Goal: Find specific page/section

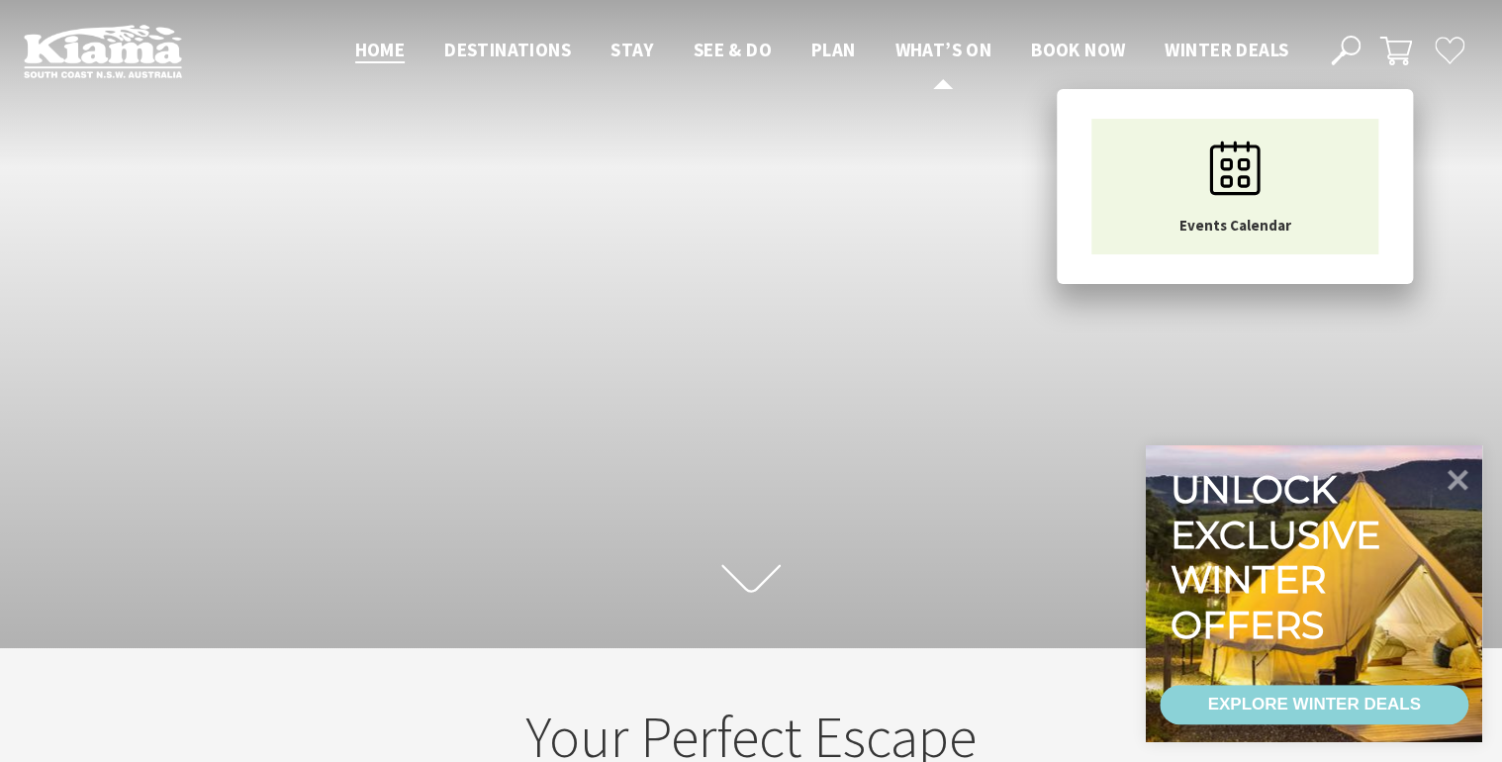
scroll to position [333, 1511]
click at [947, 50] on span "What’s On" at bounding box center [942, 50] width 97 height 24
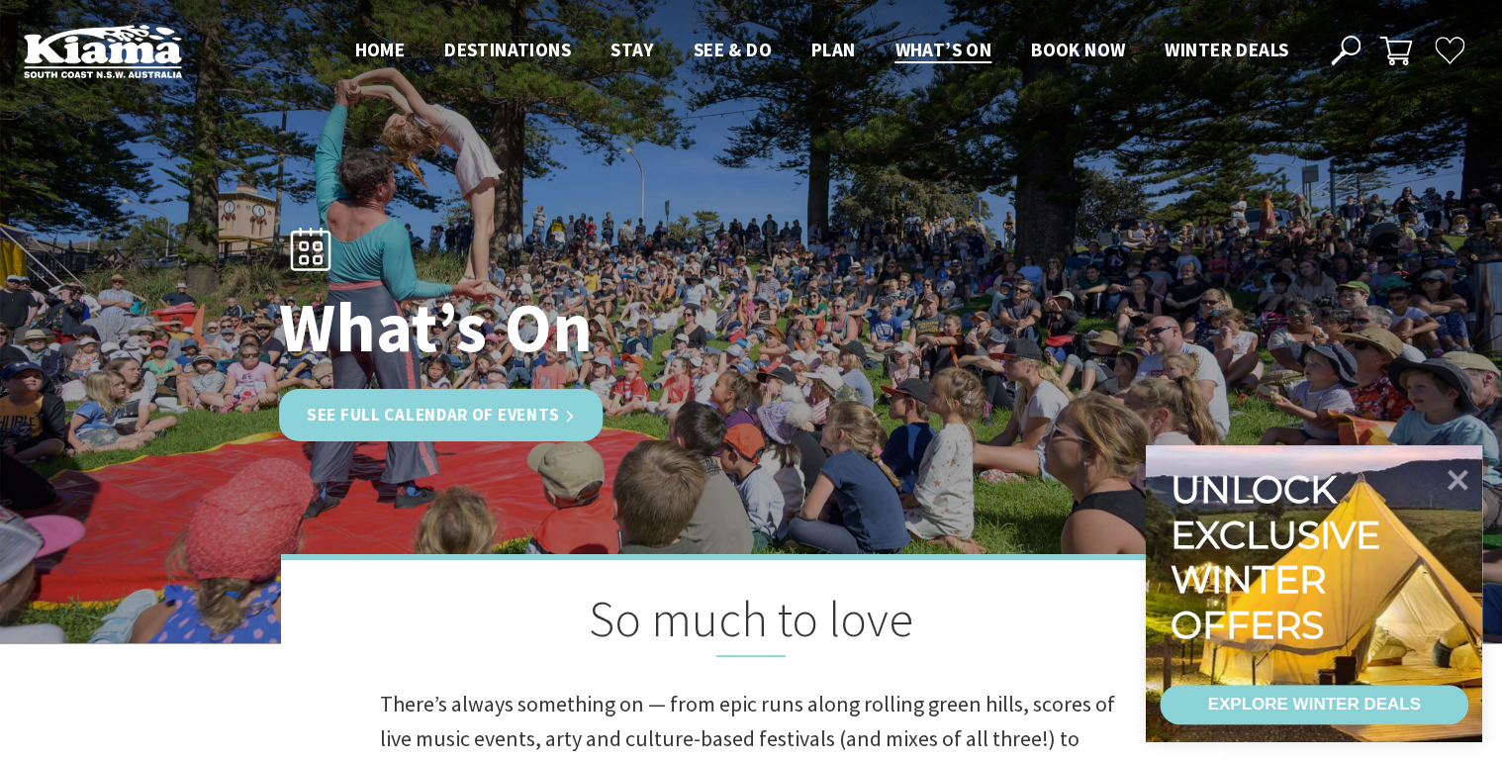
click at [539, 417] on link "See Full Calendar of Events" at bounding box center [441, 415] width 324 height 52
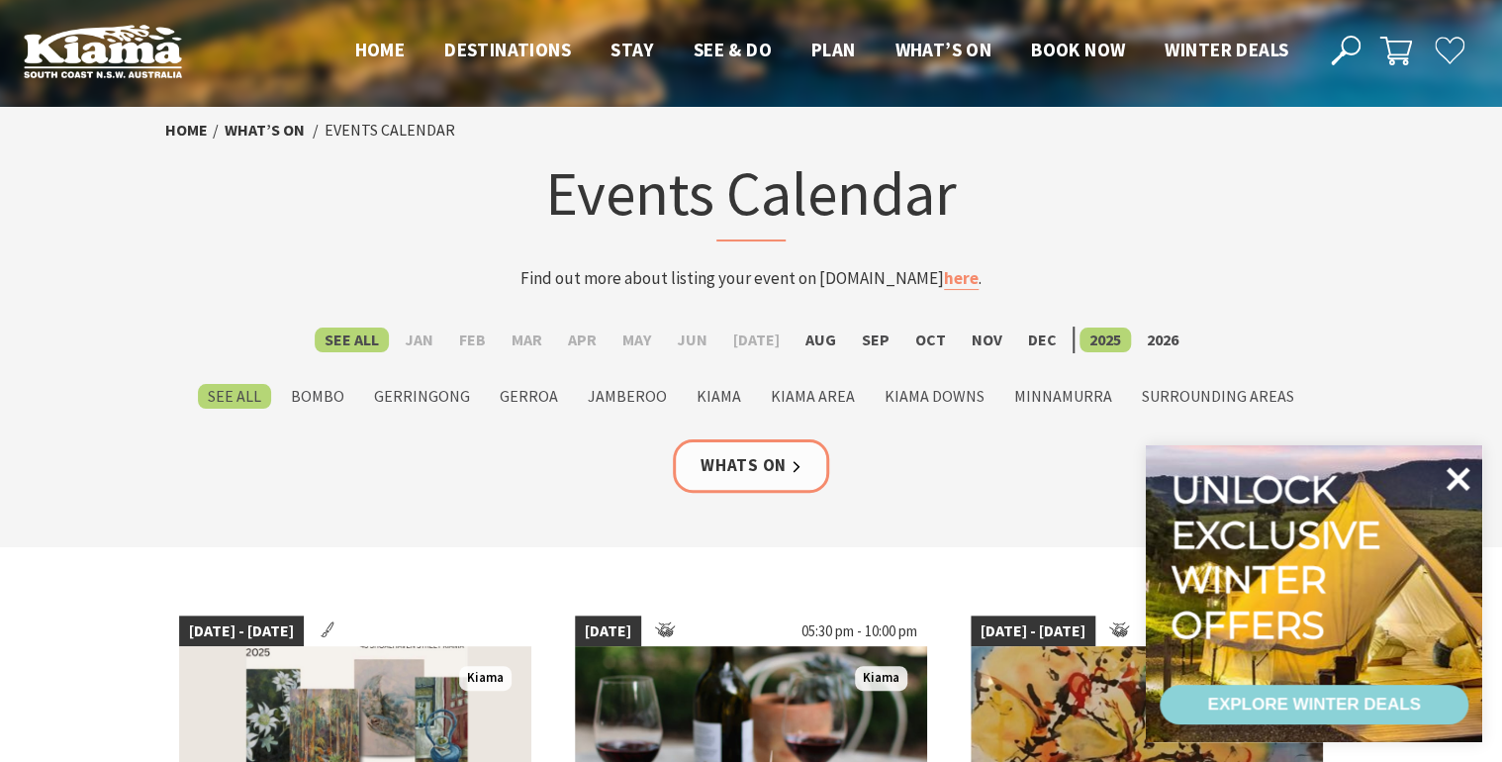
click at [1452, 491] on icon at bounding box center [1457, 478] width 47 height 47
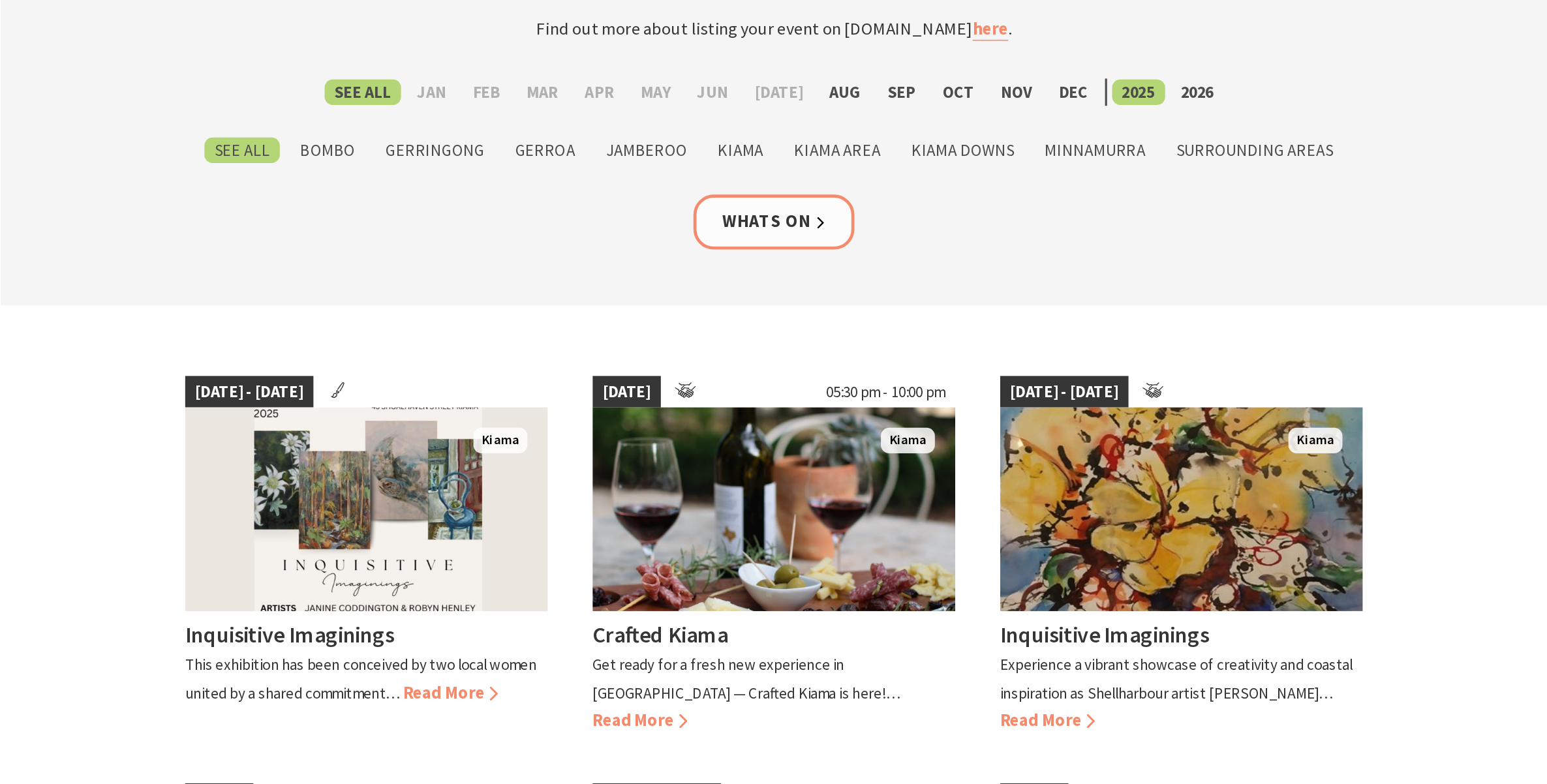
scroll to position [209, 0]
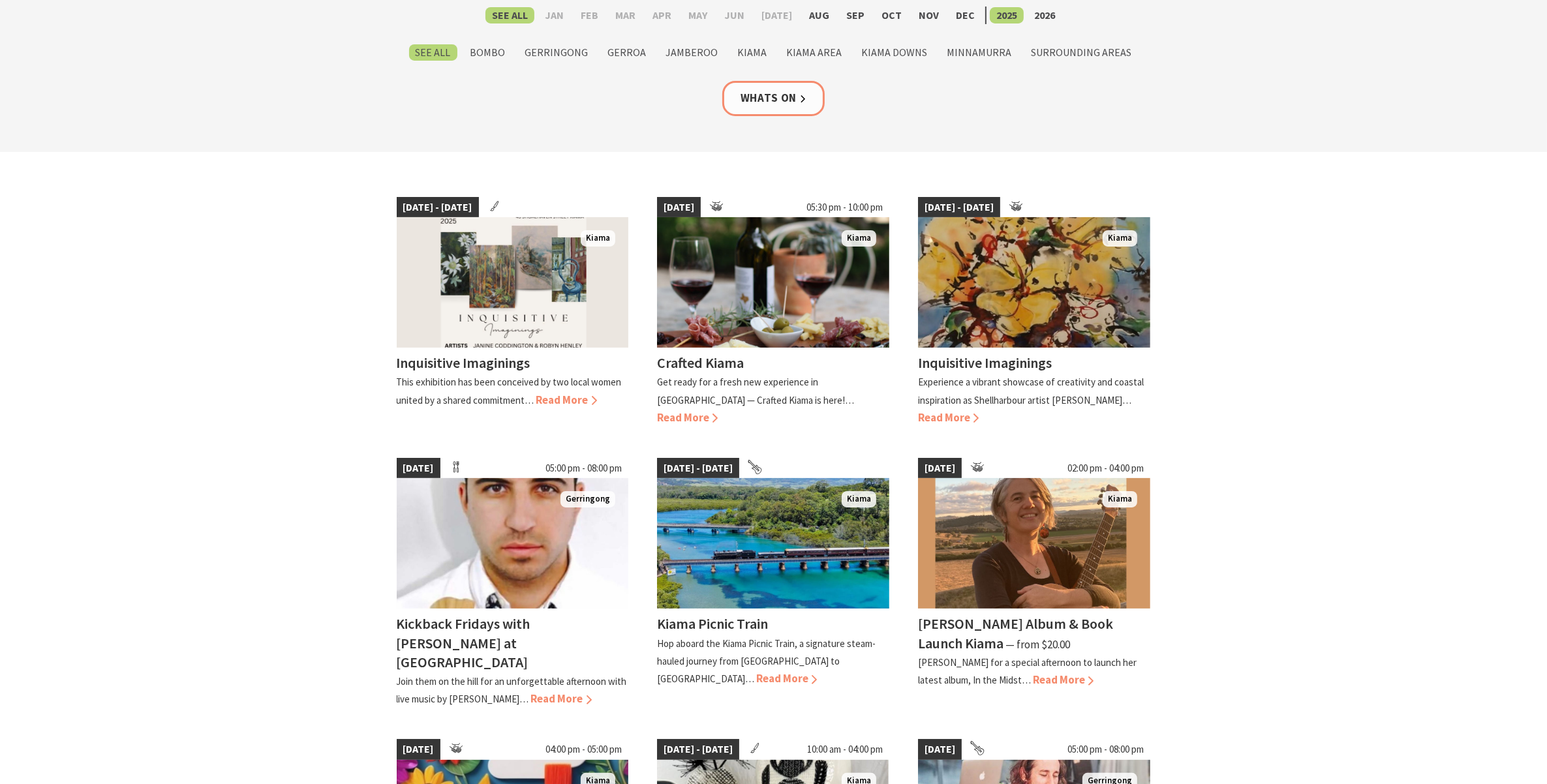
click at [336, 439] on section "21 Aug 25 - 27 Aug 25 Kiama Inquisitive Imaginings This exhibition has been con…" at bounding box center [774, 744] width 1547 height 1184
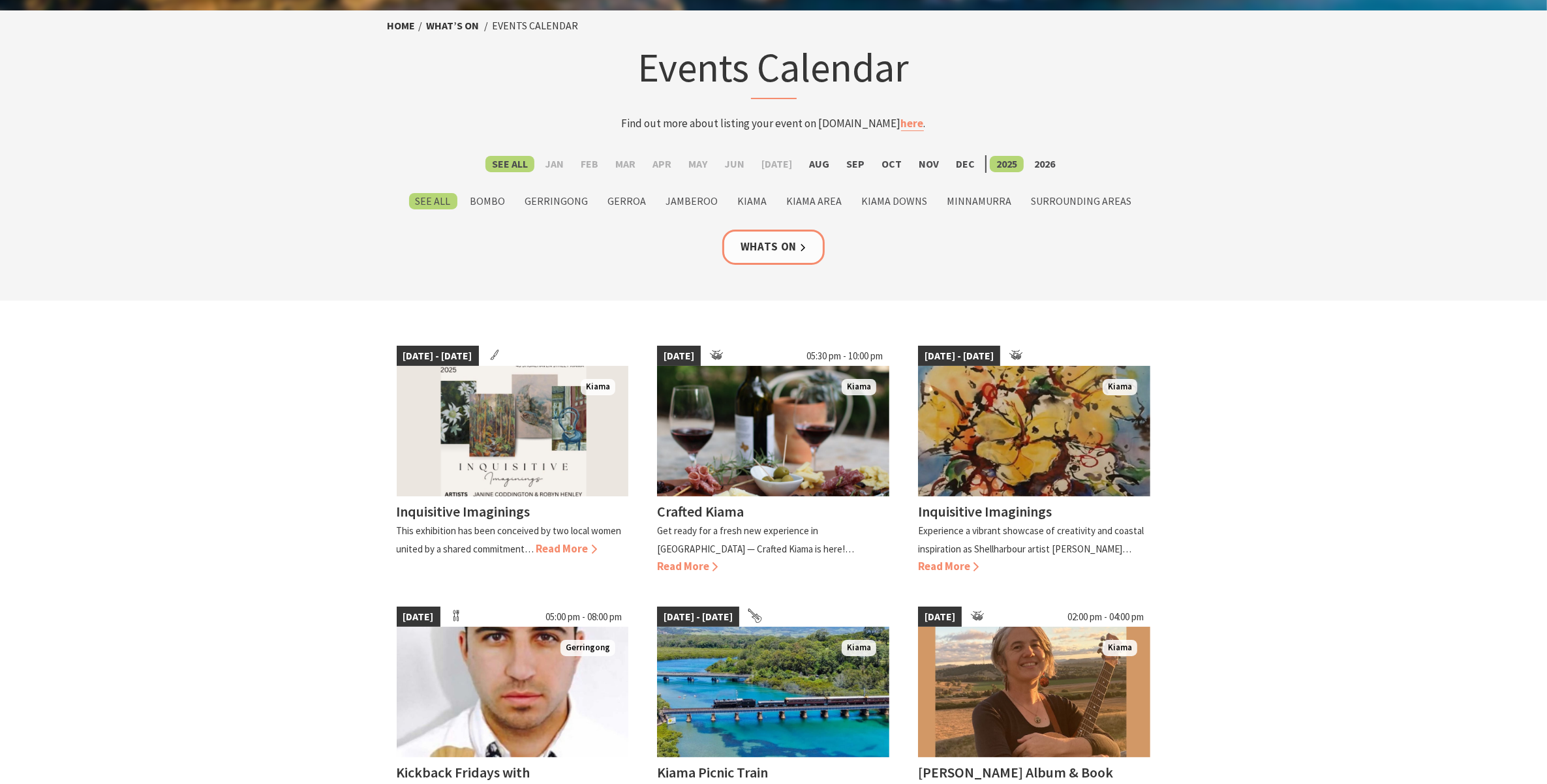
scroll to position [0, 0]
